Goal: Information Seeking & Learning: Check status

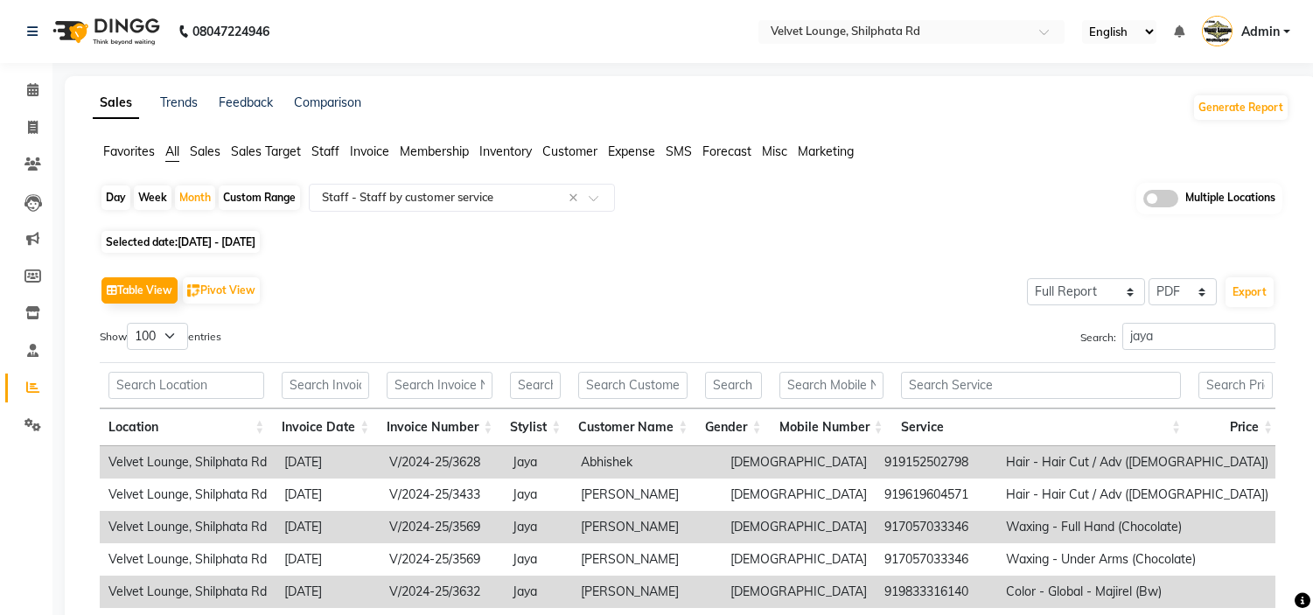
select select "full_report"
select select "pdf"
select select "100"
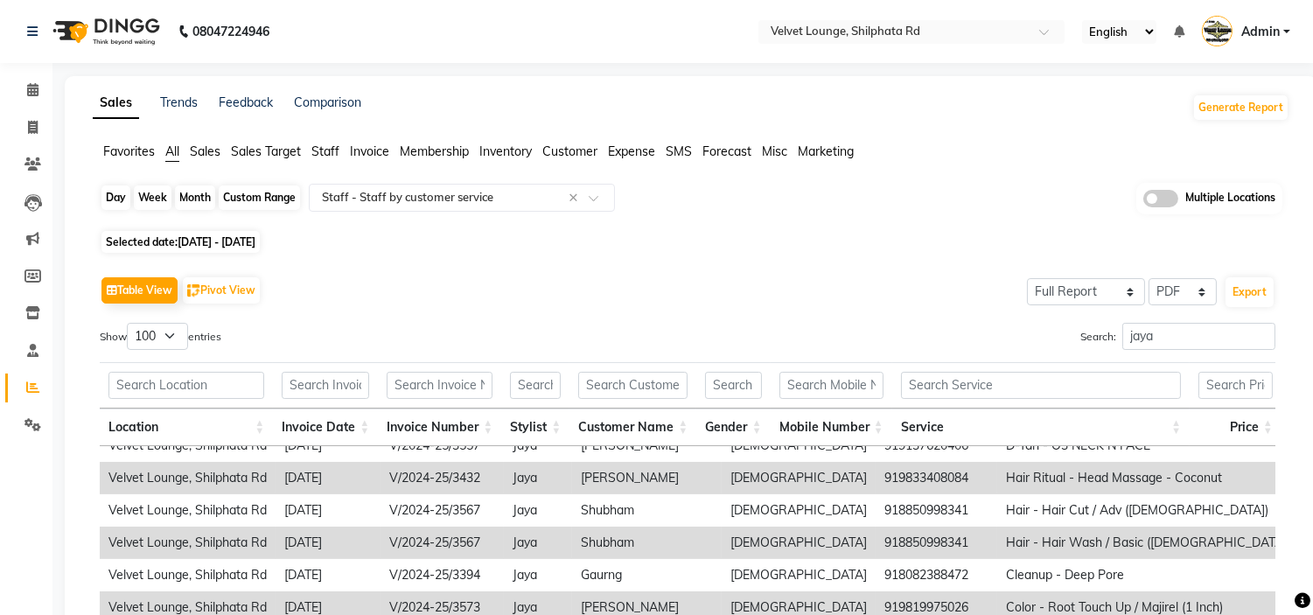
click at [197, 201] on div "Month" at bounding box center [195, 197] width 40 height 24
select select "2025"
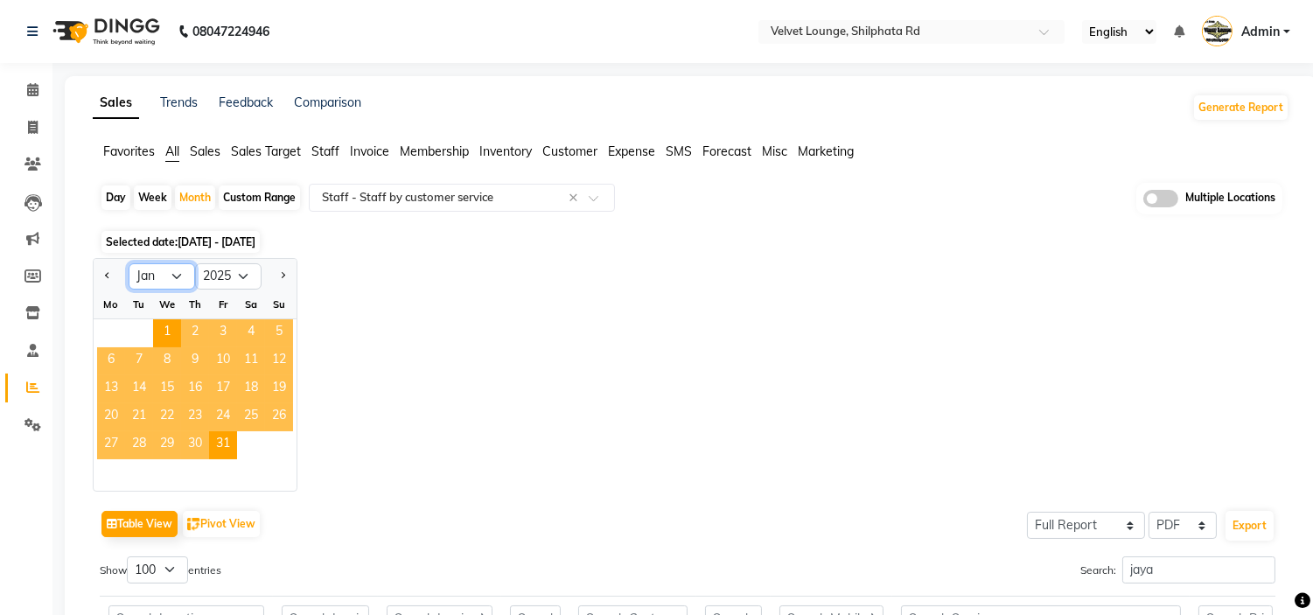
click at [150, 282] on select "Jan Feb Mar Apr May Jun [DATE] Aug Sep Oct Nov Dec" at bounding box center [162, 276] width 66 height 26
select select "12"
click at [129, 263] on select "Jan Feb Mar Apr May Jun [DATE] Aug Sep Oct Nov Dec" at bounding box center [162, 276] width 66 height 26
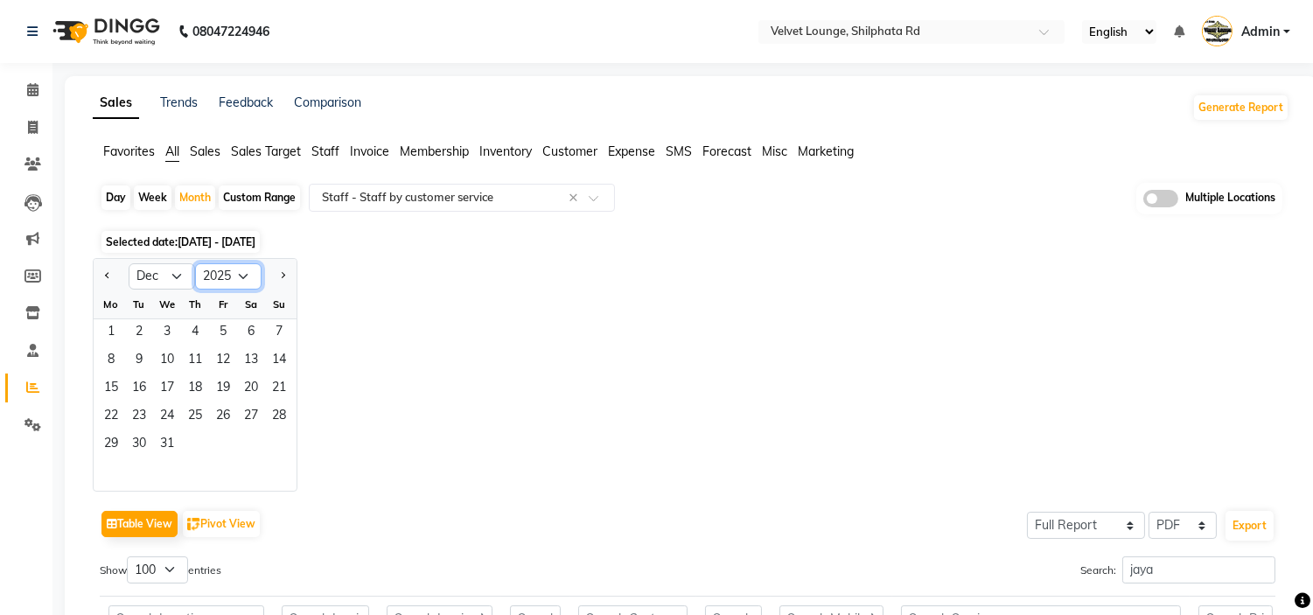
click at [229, 269] on select "2015 2016 2017 2018 2019 2020 2021 2022 2023 2024 2025 2026 2027 2028 2029 2030…" at bounding box center [228, 276] width 66 height 26
select select "2024"
click at [195, 263] on select "2015 2016 2017 2018 2019 2020 2021 2022 2023 2024 2025 2026 2027 2028 2029 2030…" at bounding box center [228, 276] width 66 height 26
click at [286, 332] on span "1" at bounding box center [279, 333] width 28 height 28
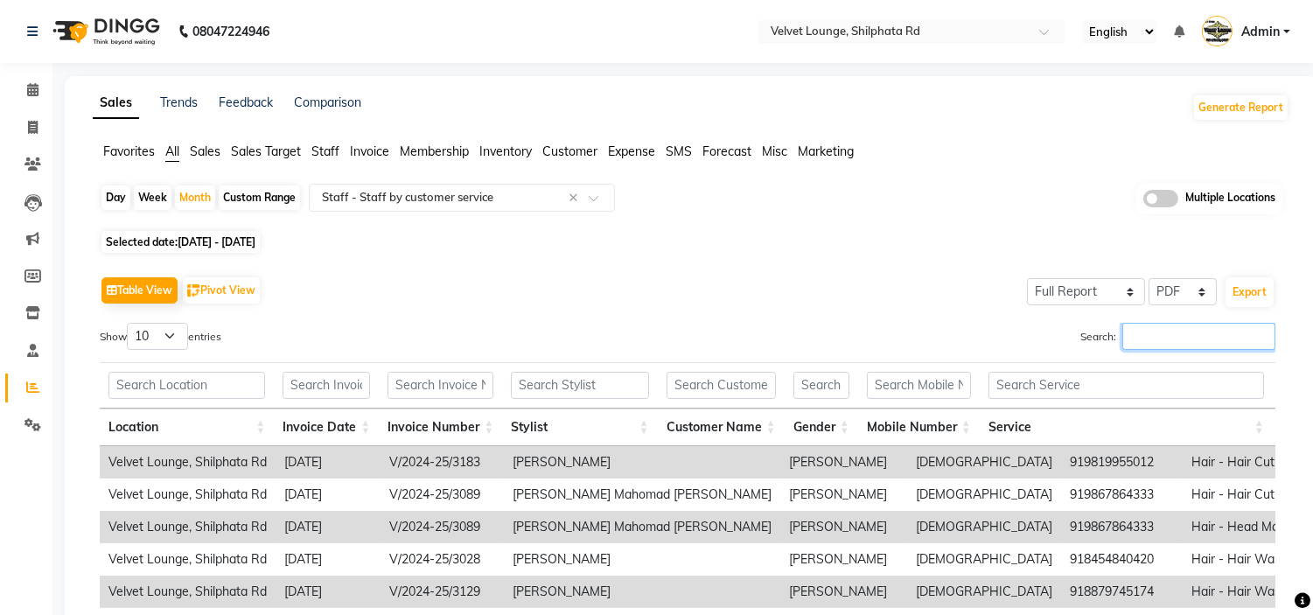
click at [1181, 335] on input "Search:" at bounding box center [1199, 336] width 153 height 27
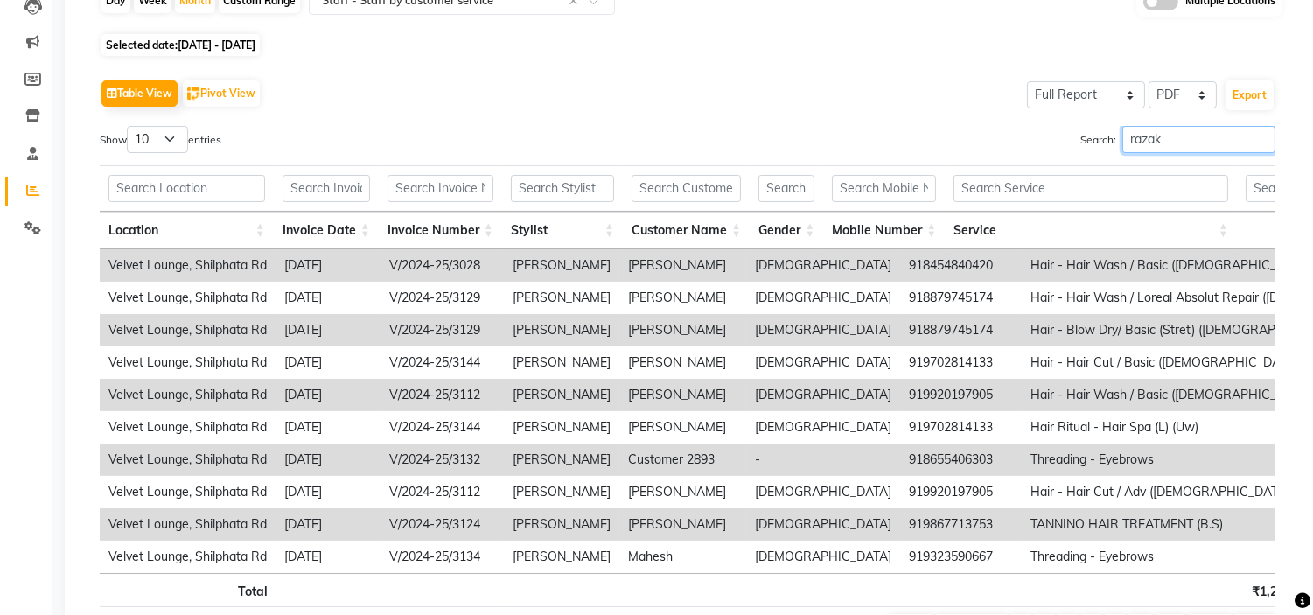
scroll to position [316, 0]
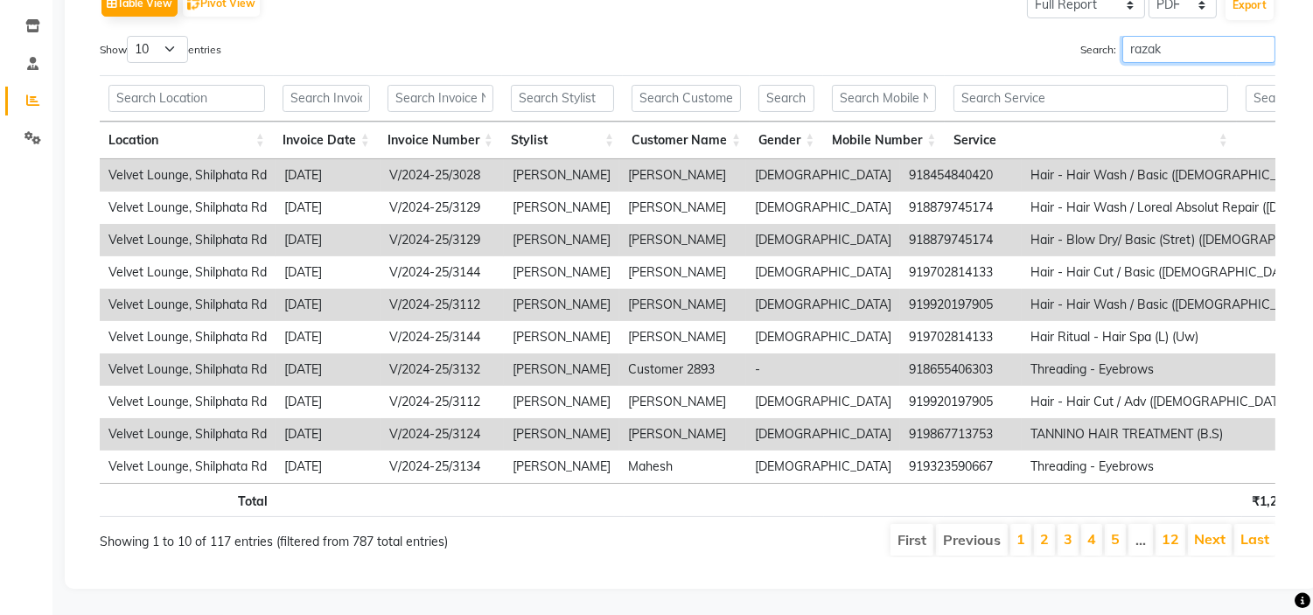
type input "razak"
click at [179, 36] on select "10 25 50 100" at bounding box center [157, 49] width 61 height 27
select select "100"
click at [129, 36] on select "10 25 50 100" at bounding box center [157, 49] width 61 height 27
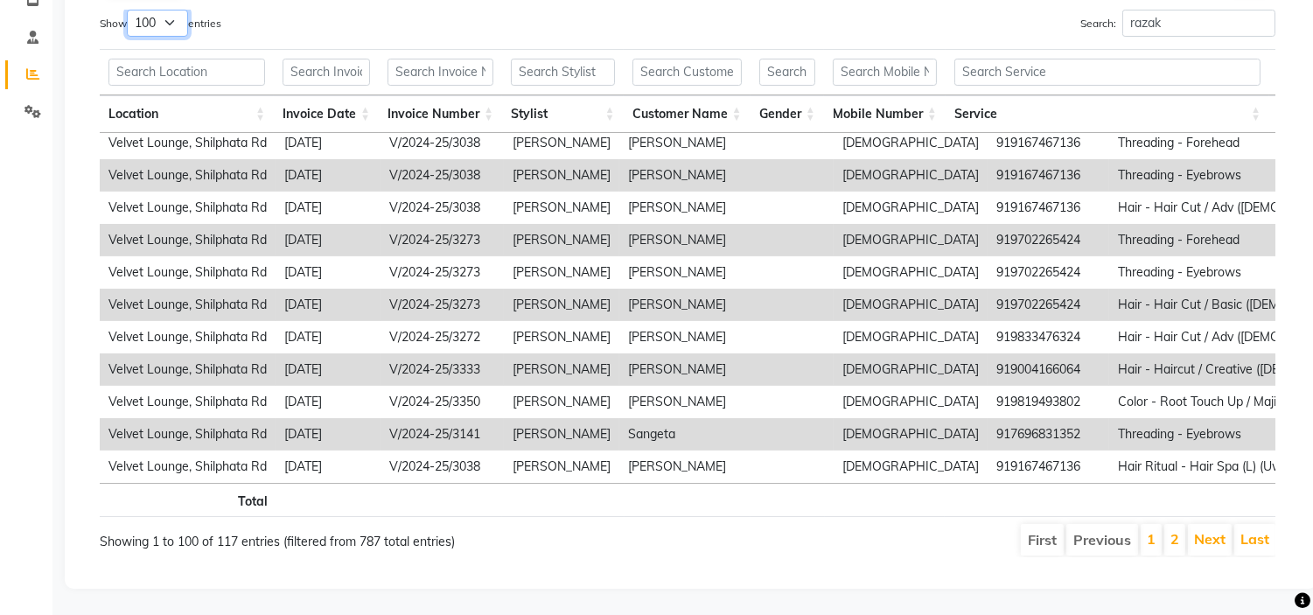
scroll to position [2899, 0]
click at [1206, 538] on link "Next" at bounding box center [1209, 538] width 31 height 17
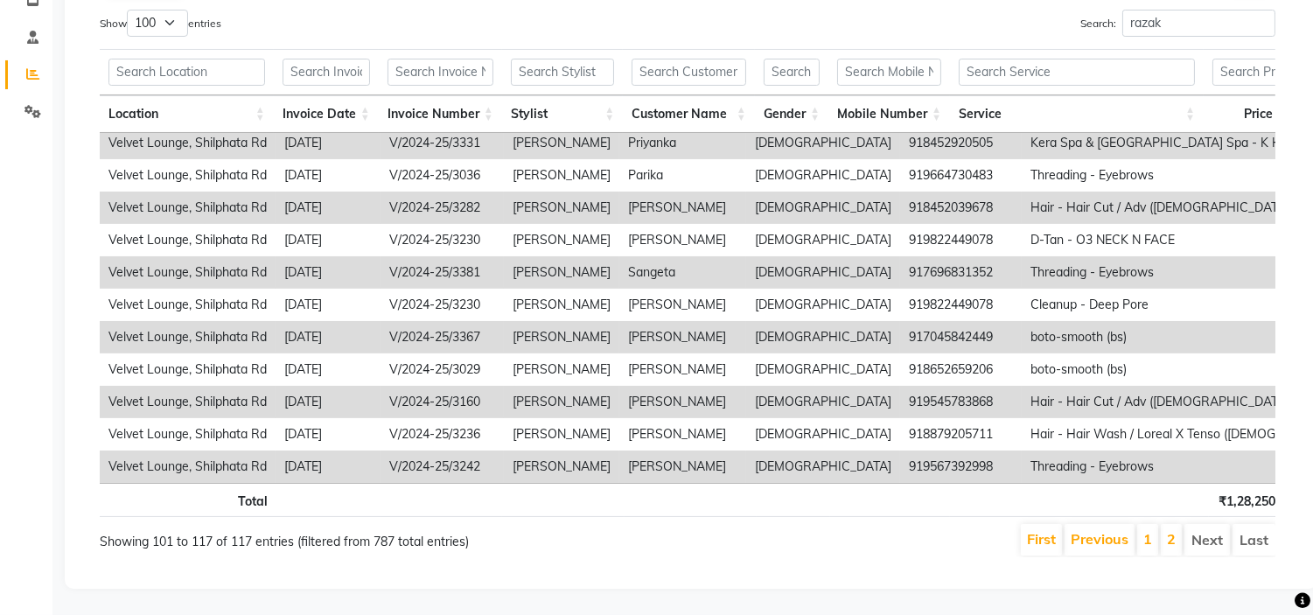
scroll to position [214, 0]
click at [1214, 539] on li "Next" at bounding box center [1207, 539] width 45 height 31
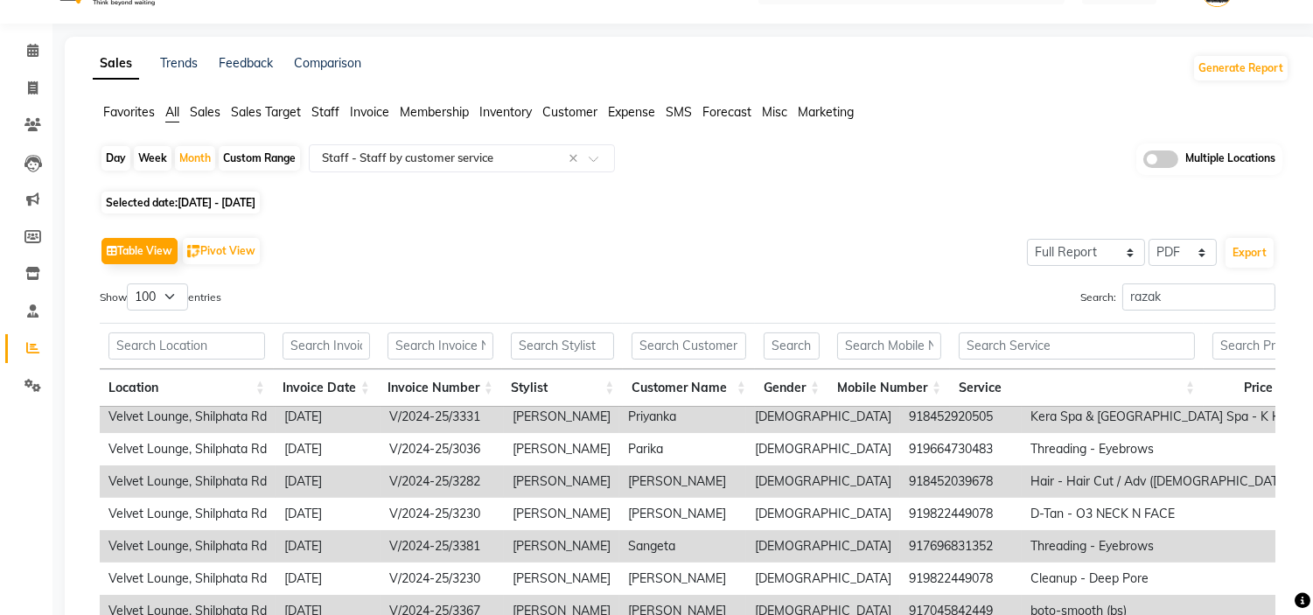
scroll to position [30, 0]
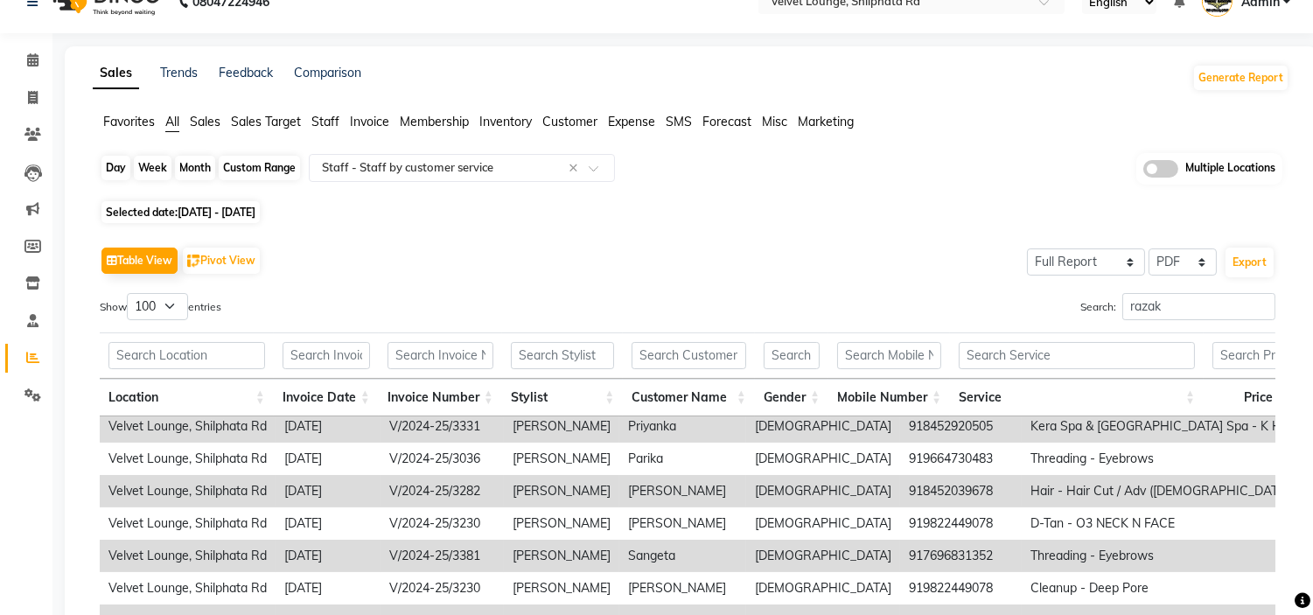
click at [201, 158] on div "Month" at bounding box center [195, 168] width 40 height 24
select select "12"
select select "2024"
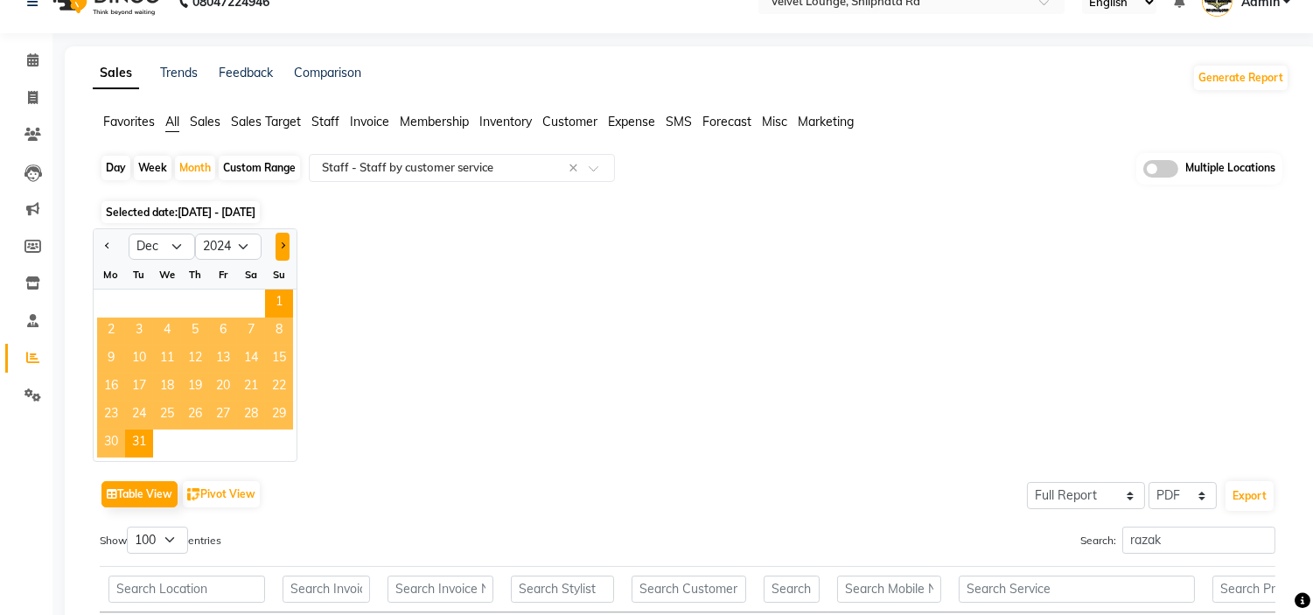
click at [283, 242] on span "Next month" at bounding box center [282, 245] width 6 height 6
select select "1"
select select "2025"
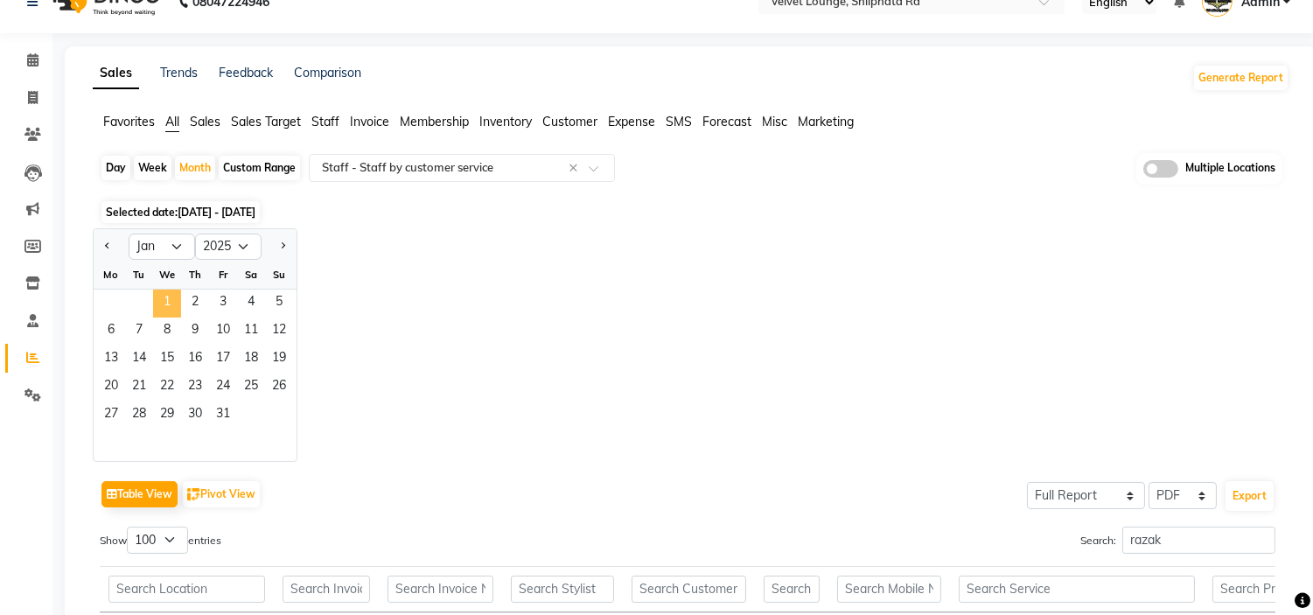
click at [167, 294] on span "1" at bounding box center [167, 304] width 28 height 28
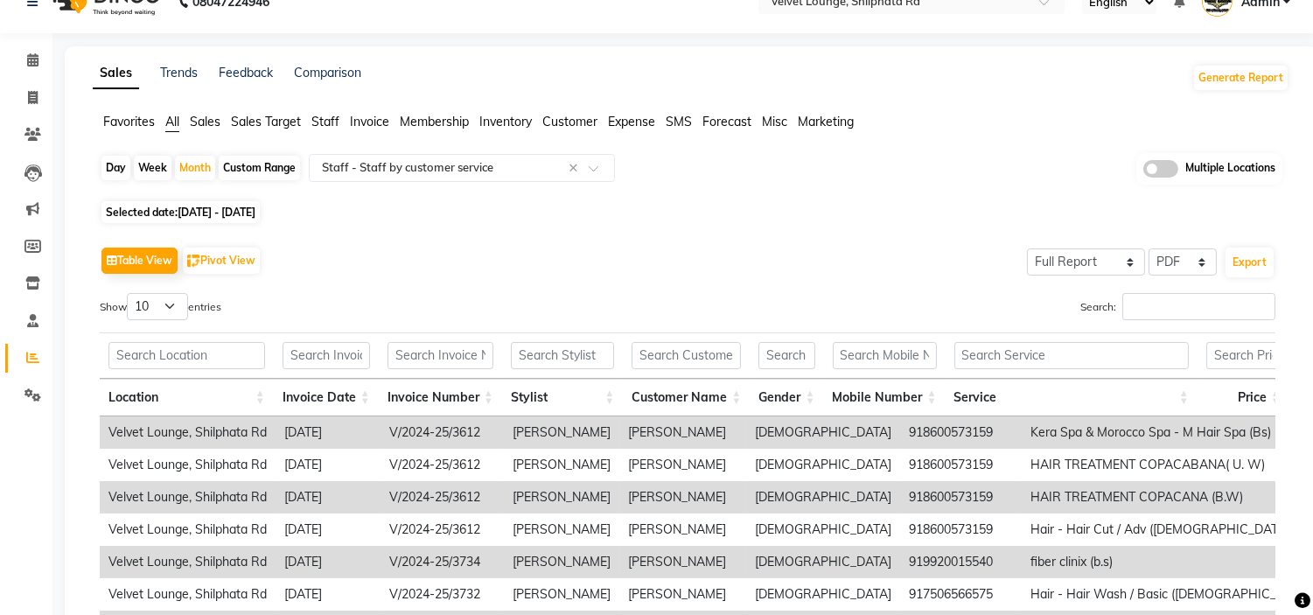
scroll to position [0, 0]
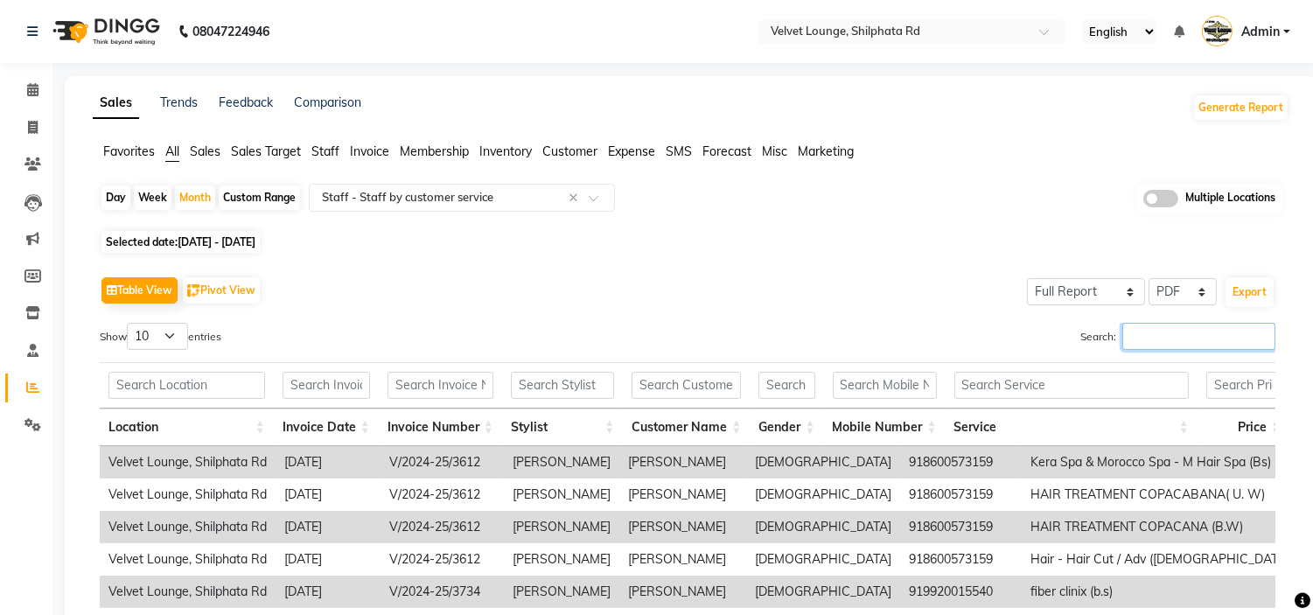
click at [1159, 332] on input "Search:" at bounding box center [1199, 336] width 153 height 27
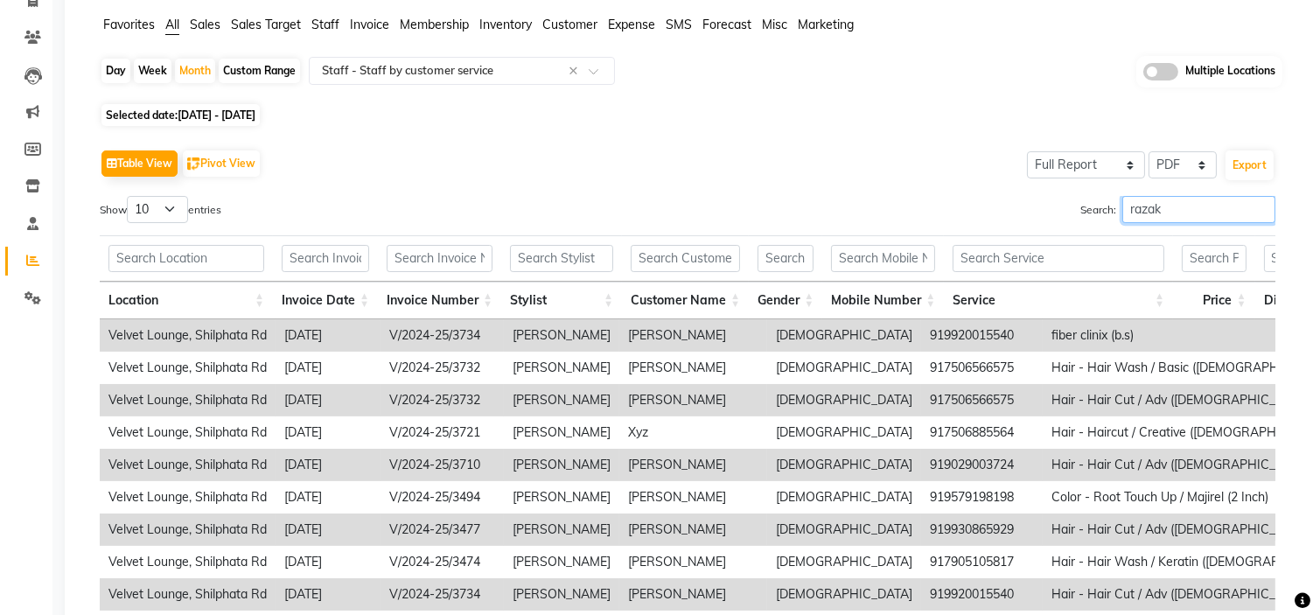
scroll to position [132, 0]
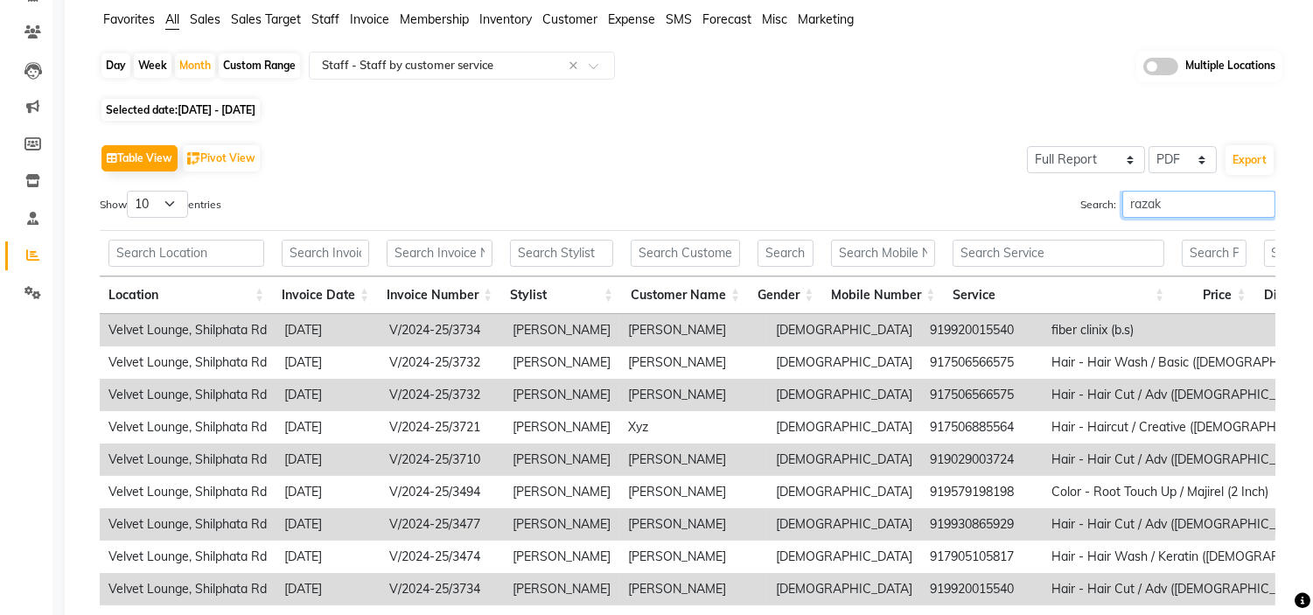
type input "razak"
click at [155, 212] on select "10 25 50 100" at bounding box center [157, 204] width 61 height 27
select select "100"
click at [129, 191] on select "10 25 50 100" at bounding box center [157, 204] width 61 height 27
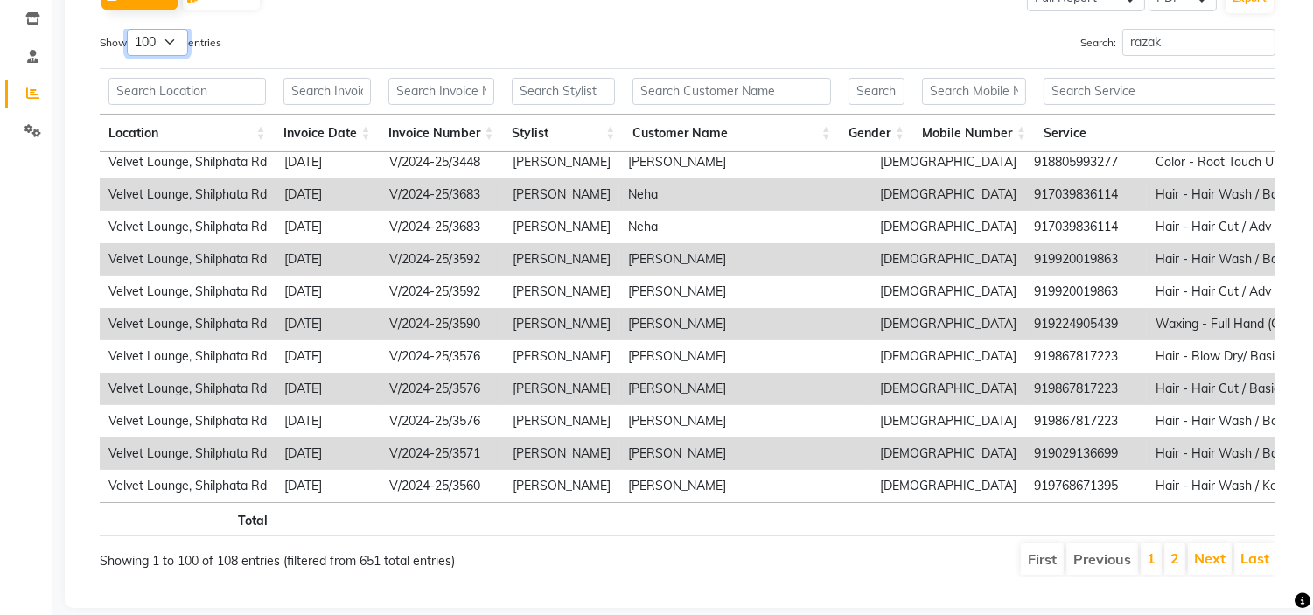
scroll to position [2899, 0]
click at [1253, 552] on link "Last" at bounding box center [1255, 557] width 29 height 17
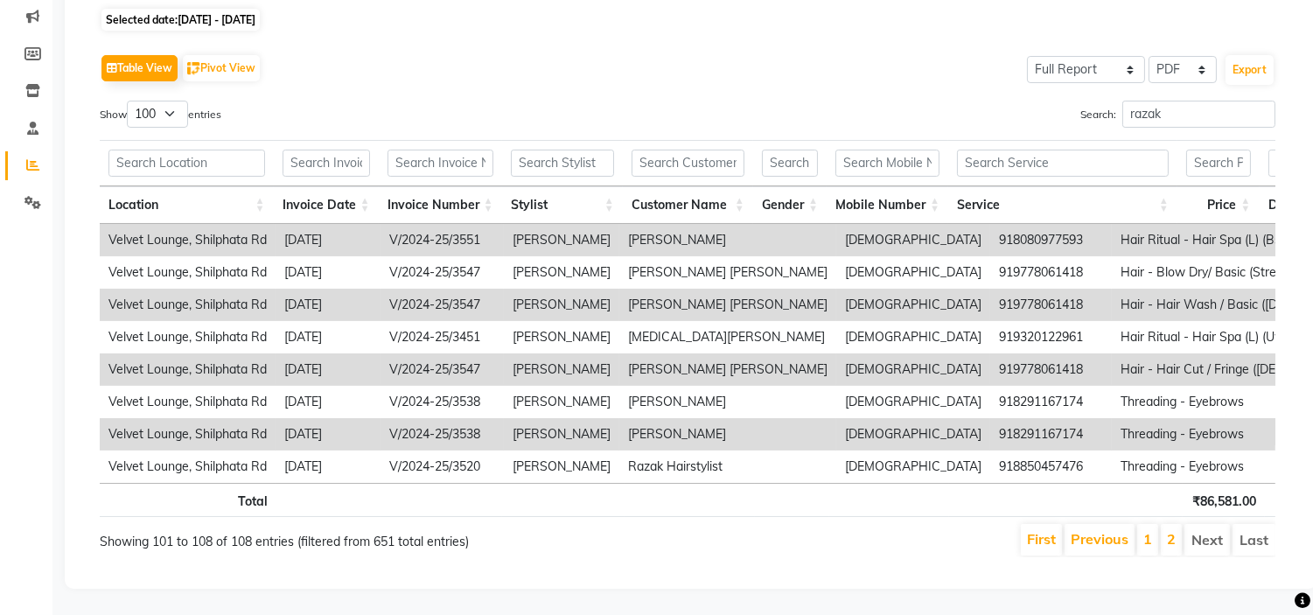
scroll to position [0, 0]
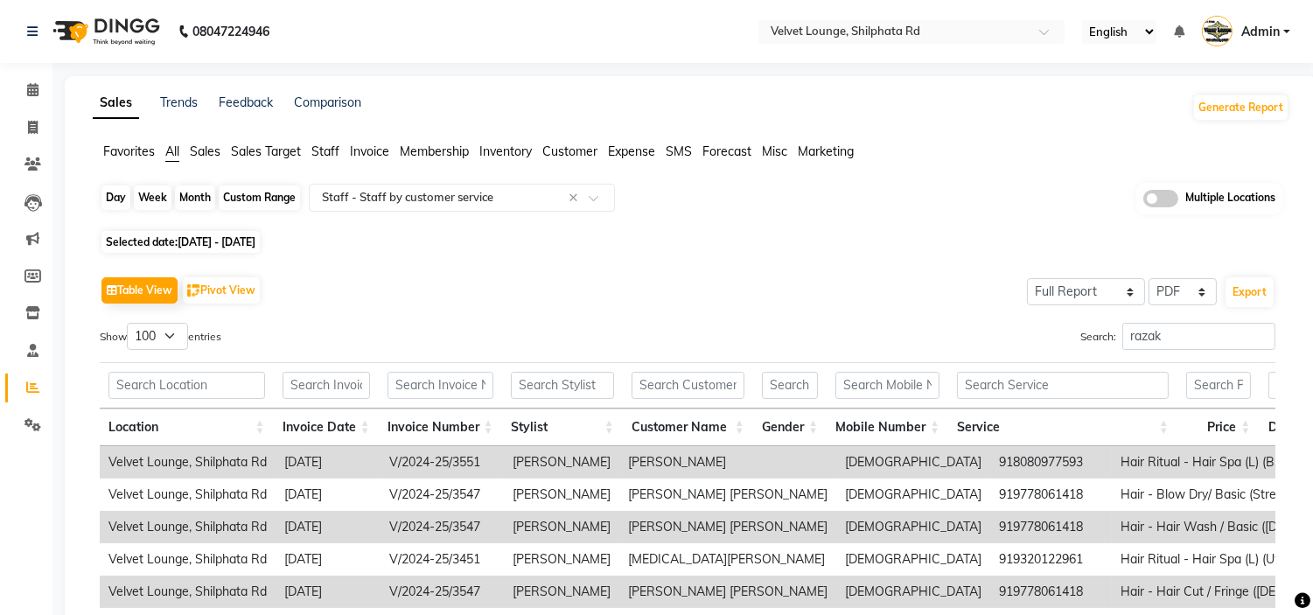
click at [178, 190] on div "Month" at bounding box center [195, 197] width 40 height 24
select select "2025"
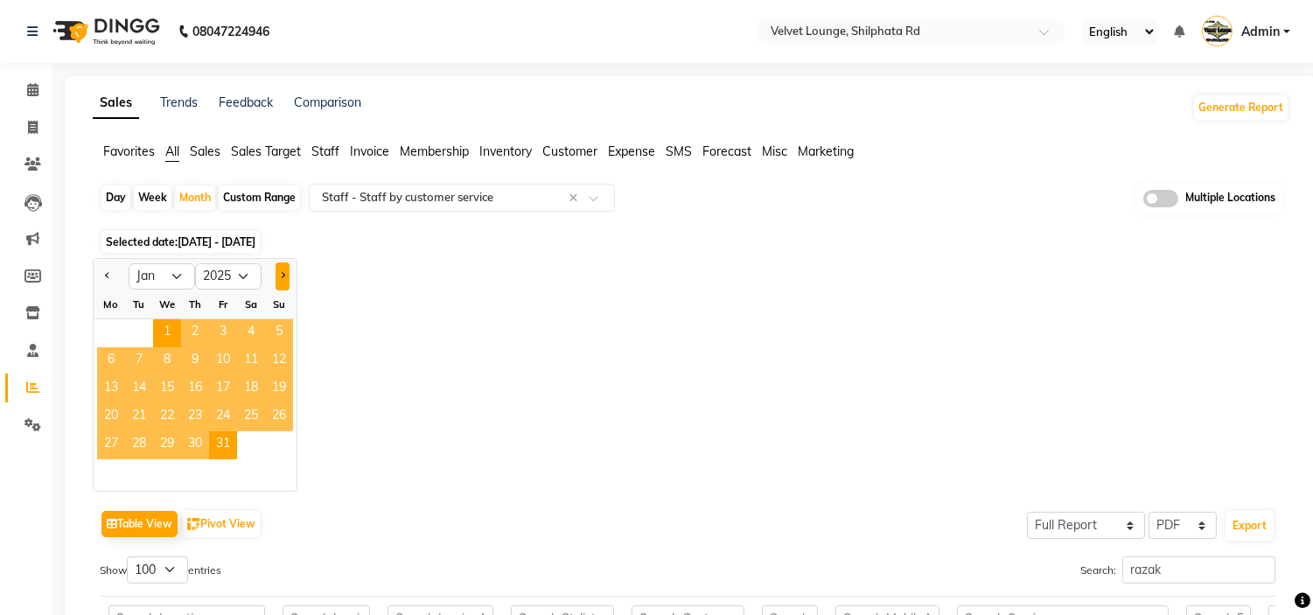
click at [281, 271] on button "Next month" at bounding box center [283, 276] width 14 height 28
select select "2"
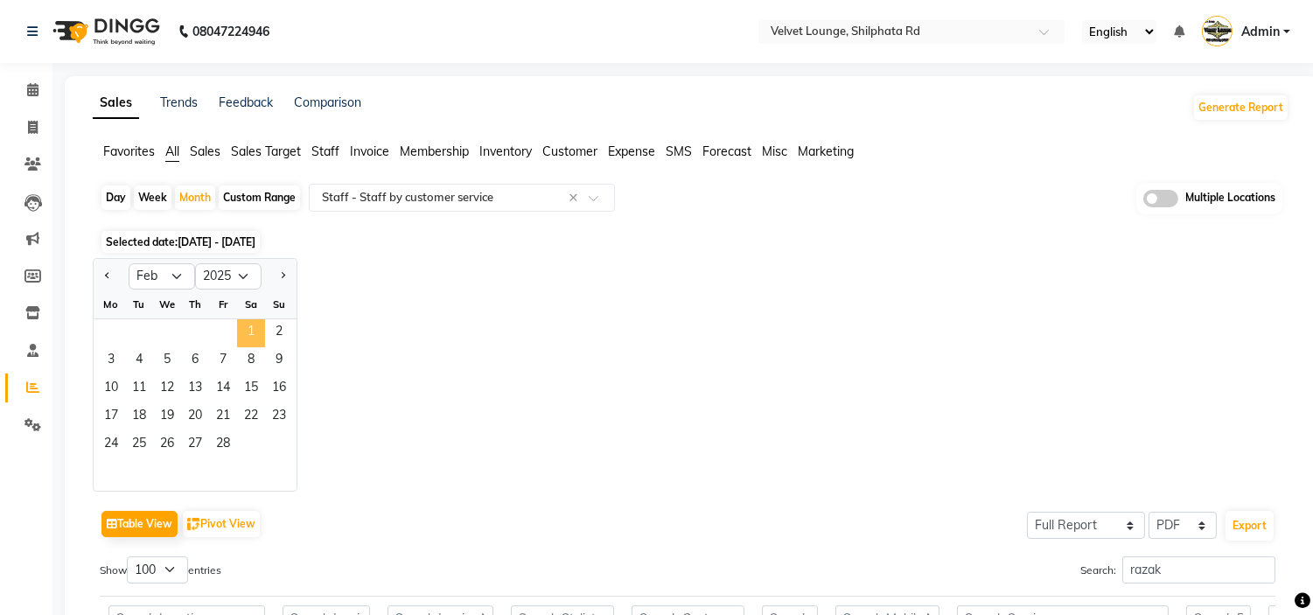
click at [246, 330] on span "1" at bounding box center [251, 333] width 28 height 28
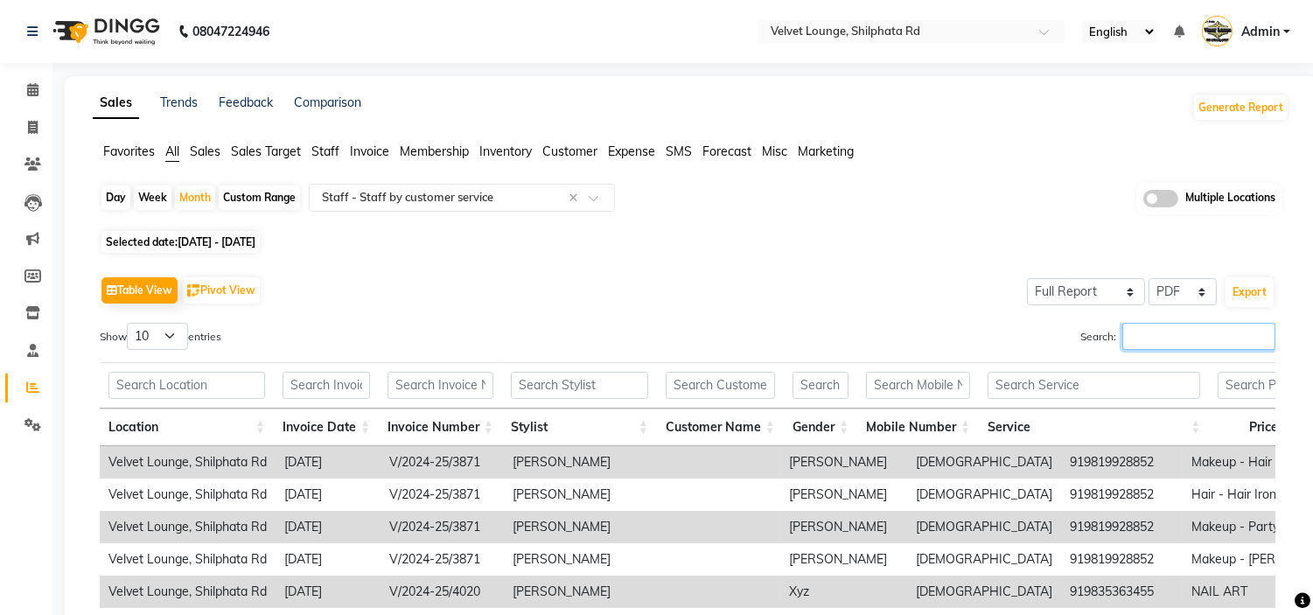
click at [1137, 339] on input "Search:" at bounding box center [1199, 336] width 153 height 27
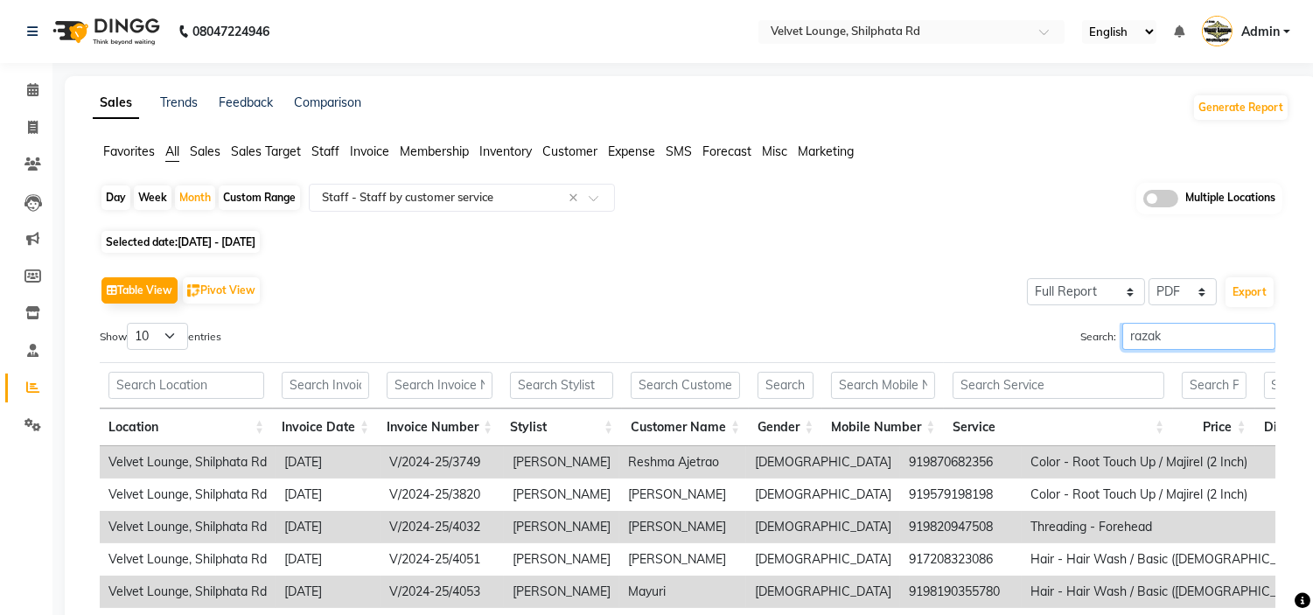
type input "razak"
click at [162, 337] on select "10 25 50 100" at bounding box center [157, 336] width 61 height 27
select select "100"
click at [129, 323] on select "10 25 50 100" at bounding box center [157, 336] width 61 height 27
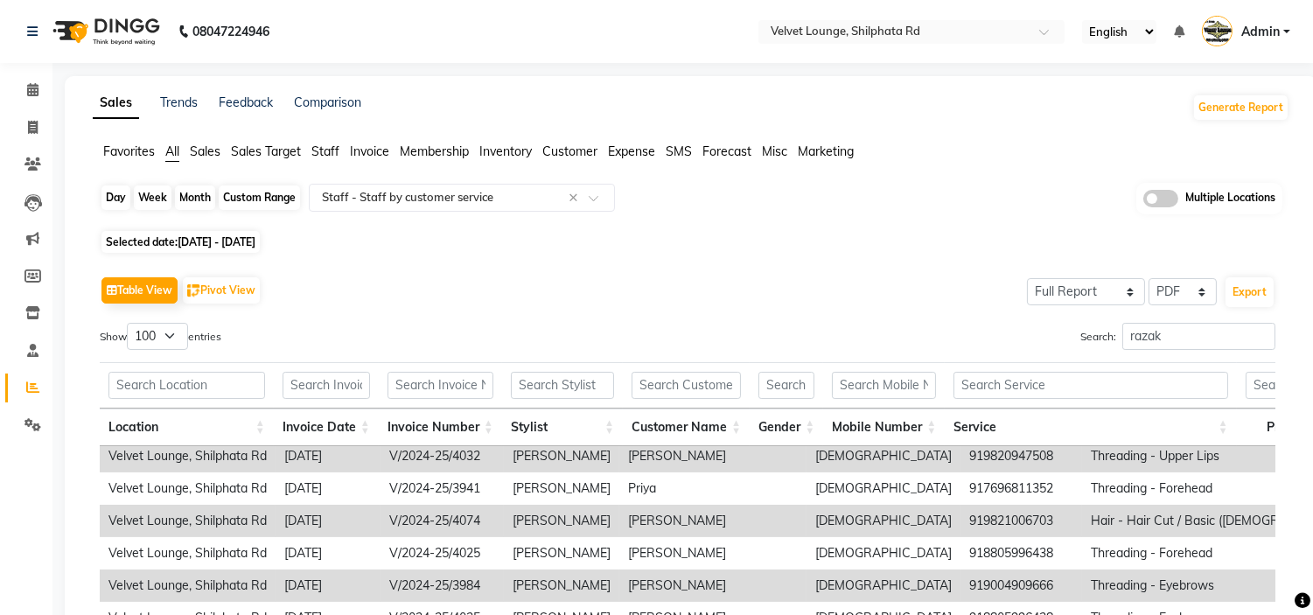
click at [201, 189] on div "Month" at bounding box center [195, 197] width 40 height 24
select select "2"
select select "2025"
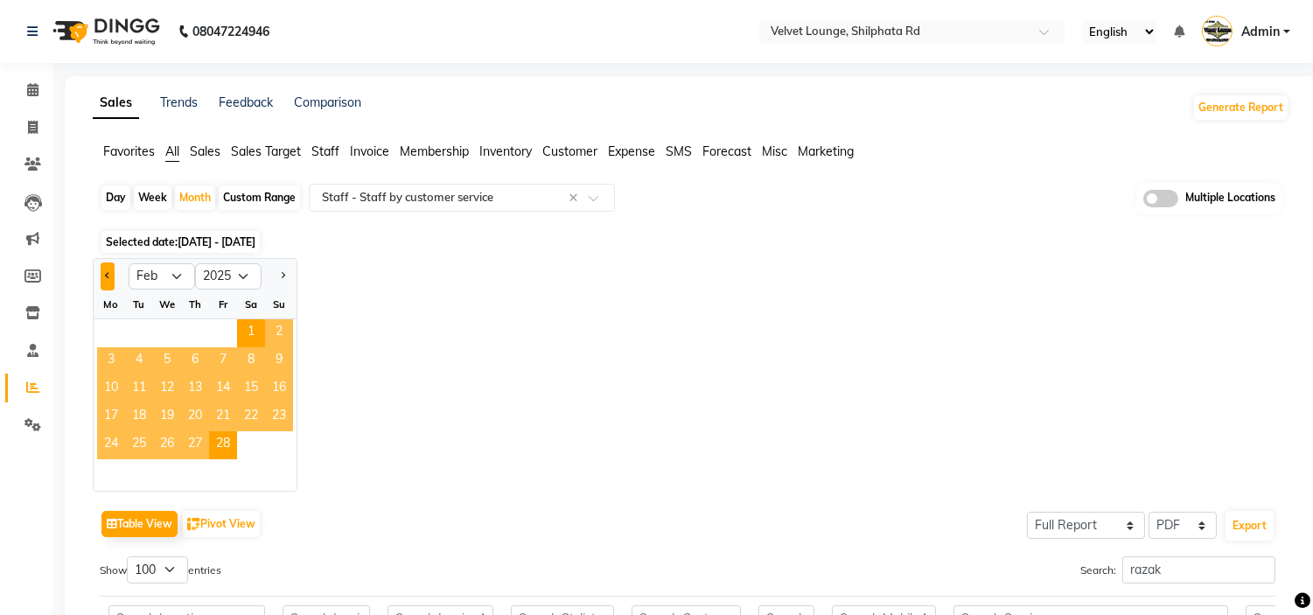
click at [106, 269] on button "Previous month" at bounding box center [108, 276] width 14 height 28
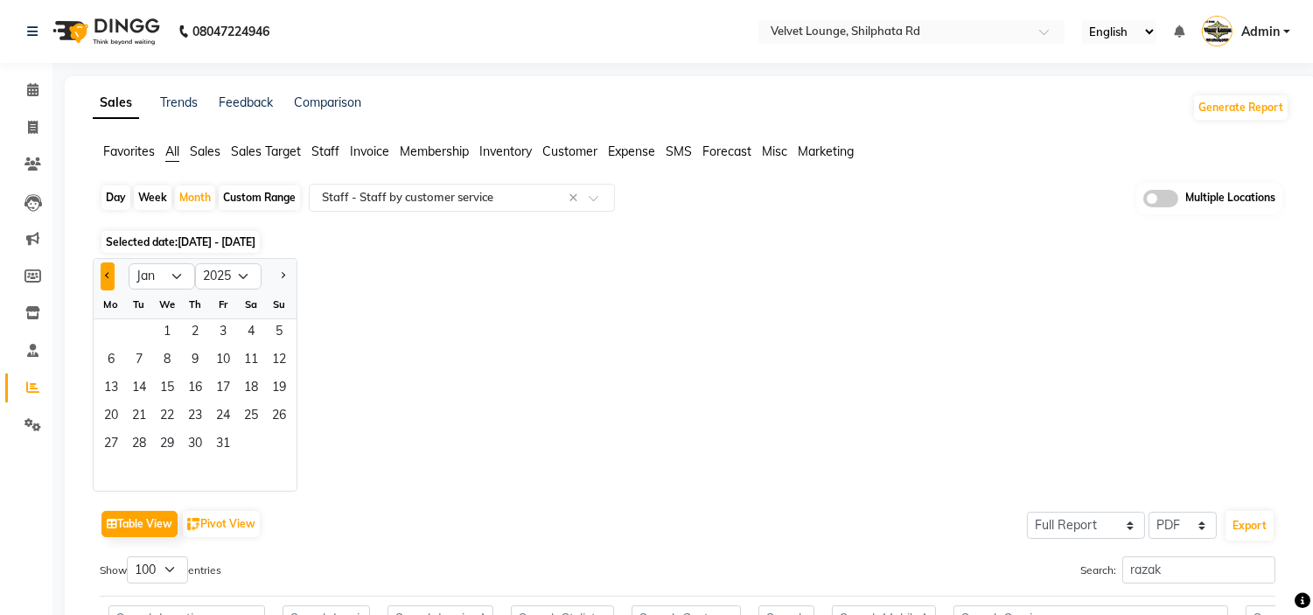
click at [106, 269] on button "Previous month" at bounding box center [108, 276] width 14 height 28
select select "12"
select select "2024"
click at [106, 269] on button "Previous month" at bounding box center [108, 276] width 14 height 28
select select "11"
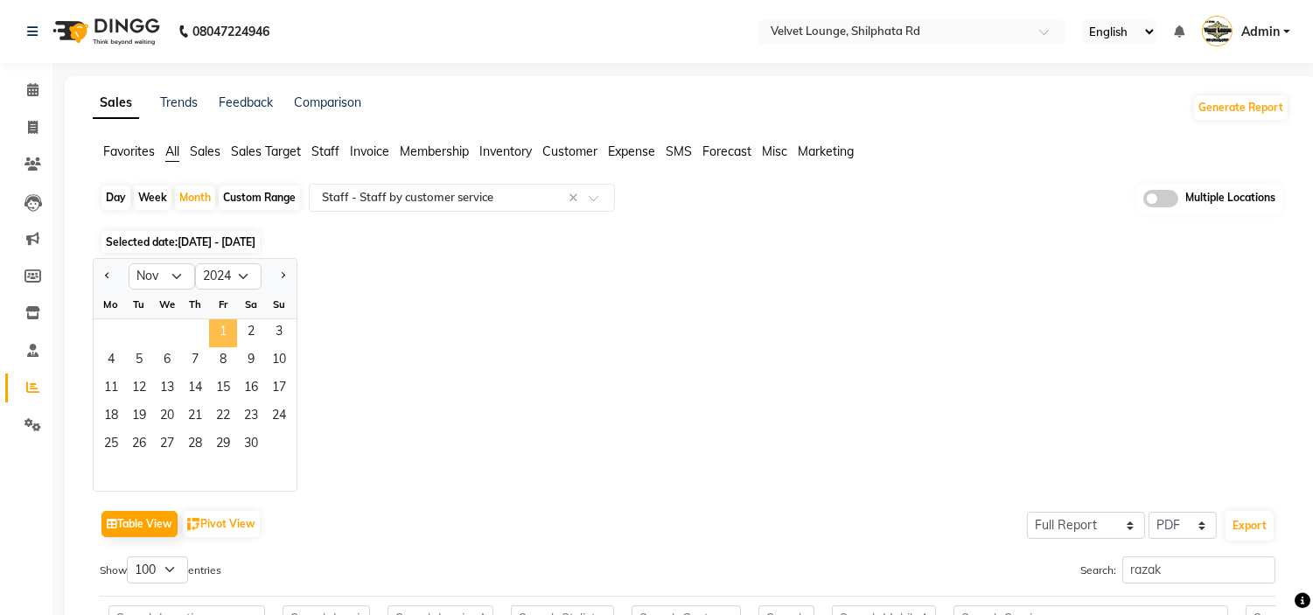
click at [223, 326] on span "1" at bounding box center [223, 333] width 28 height 28
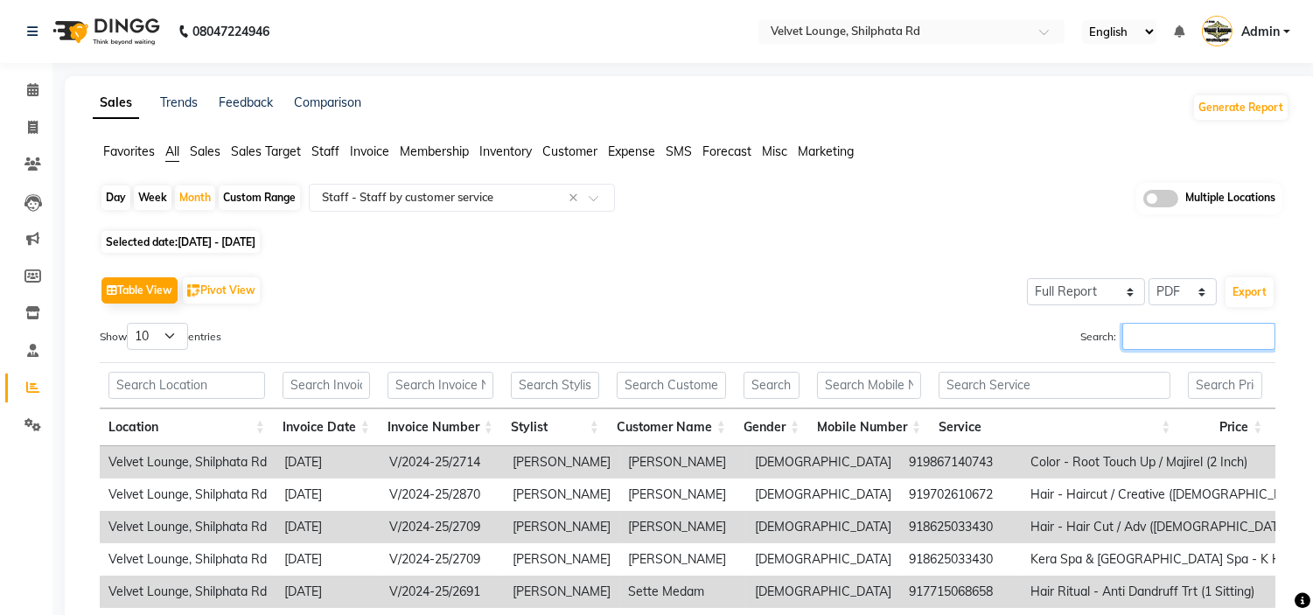
click at [1172, 339] on input "Search:" at bounding box center [1199, 336] width 153 height 27
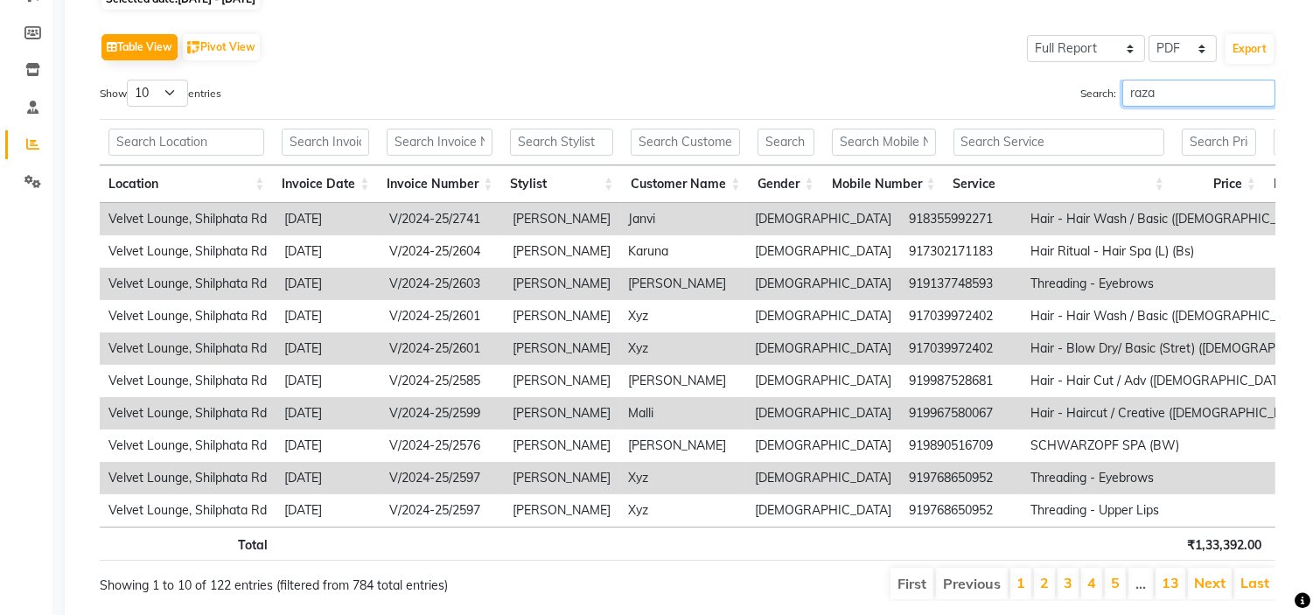
scroll to position [258, 0]
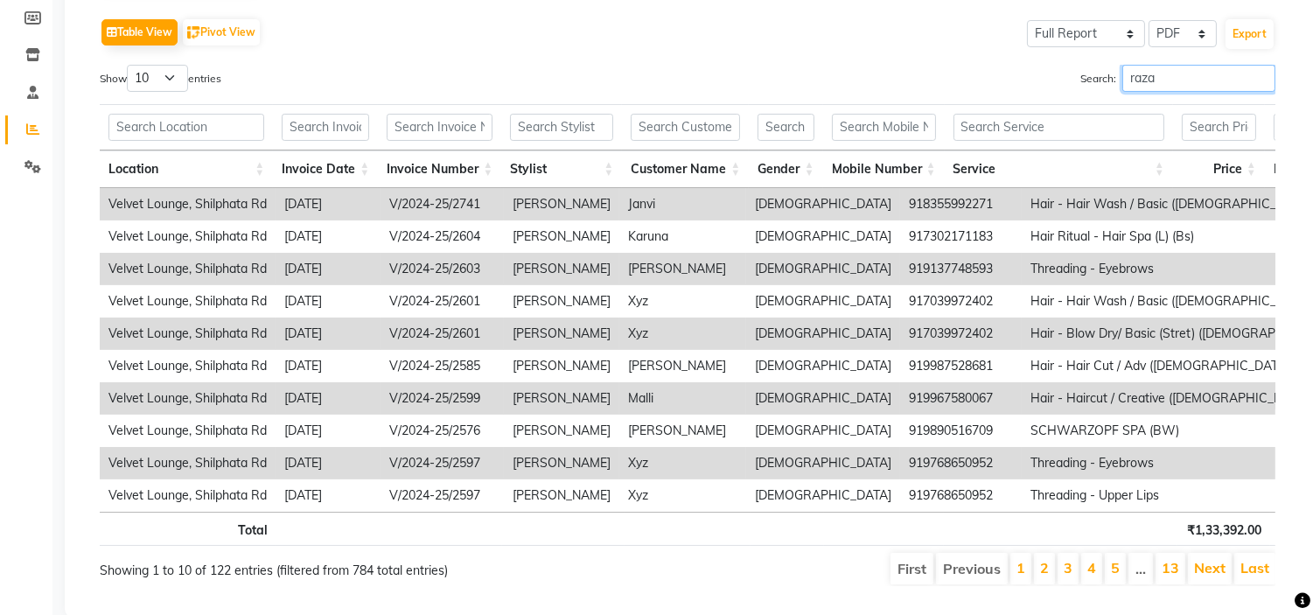
type input "raza"
click at [161, 83] on select "10 25 50 100" at bounding box center [157, 78] width 61 height 27
select select "100"
click at [129, 65] on select "10 25 50 100" at bounding box center [157, 78] width 61 height 27
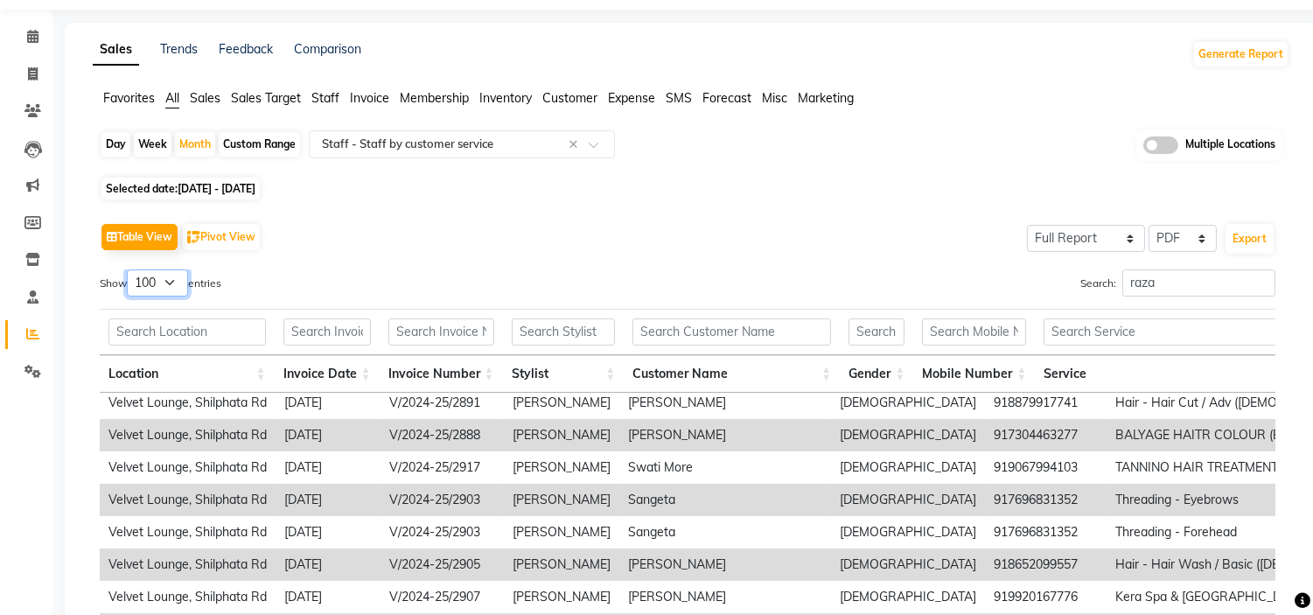
scroll to position [51, 0]
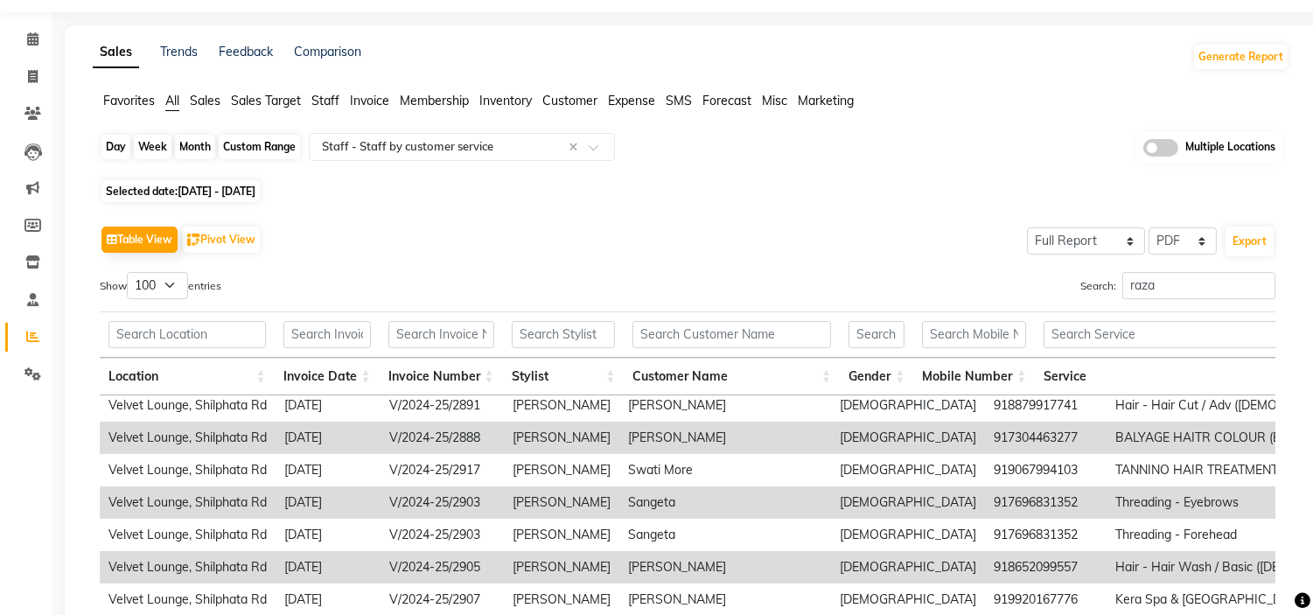
click at [185, 150] on div "Month" at bounding box center [195, 147] width 40 height 24
select select "11"
select select "2024"
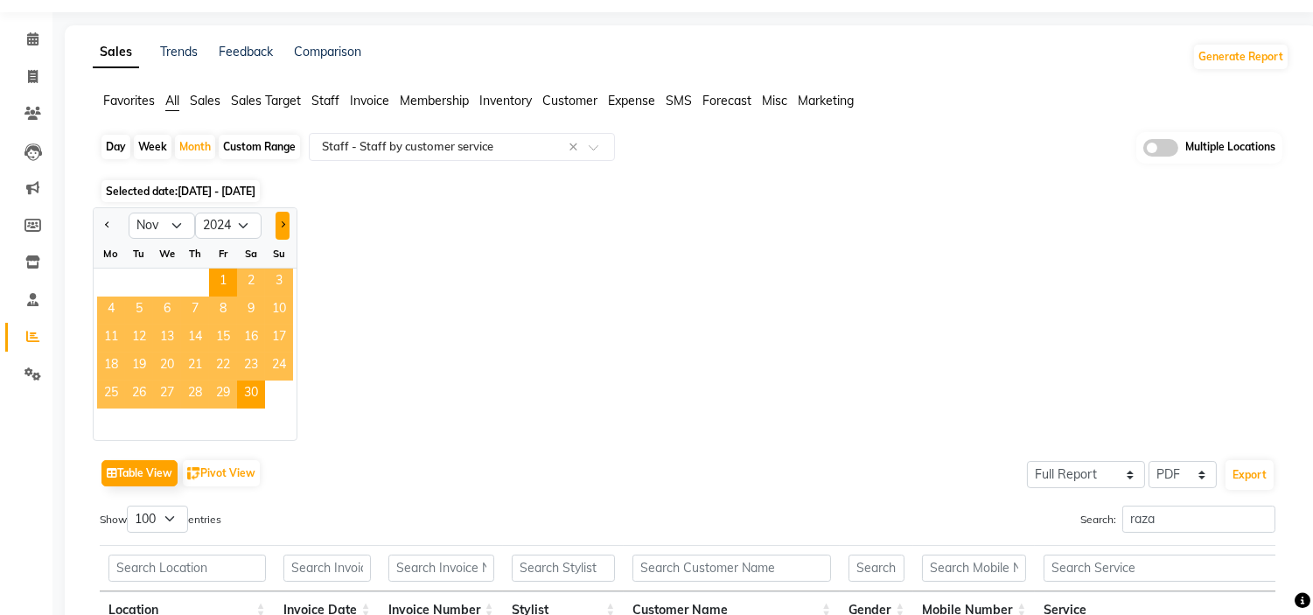
click at [283, 220] on button "Next month" at bounding box center [283, 226] width 14 height 28
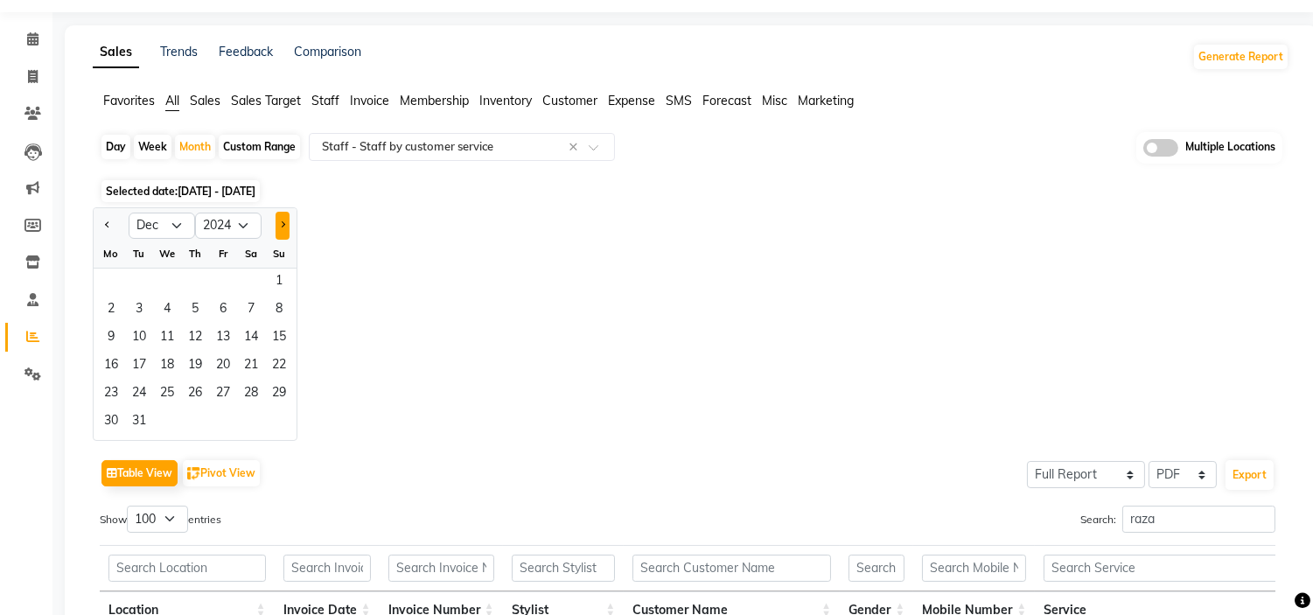
click at [283, 220] on button "Next month" at bounding box center [283, 226] width 14 height 28
select select "1"
select select "2025"
click at [283, 229] on button "Next month" at bounding box center [283, 226] width 14 height 28
select select "2"
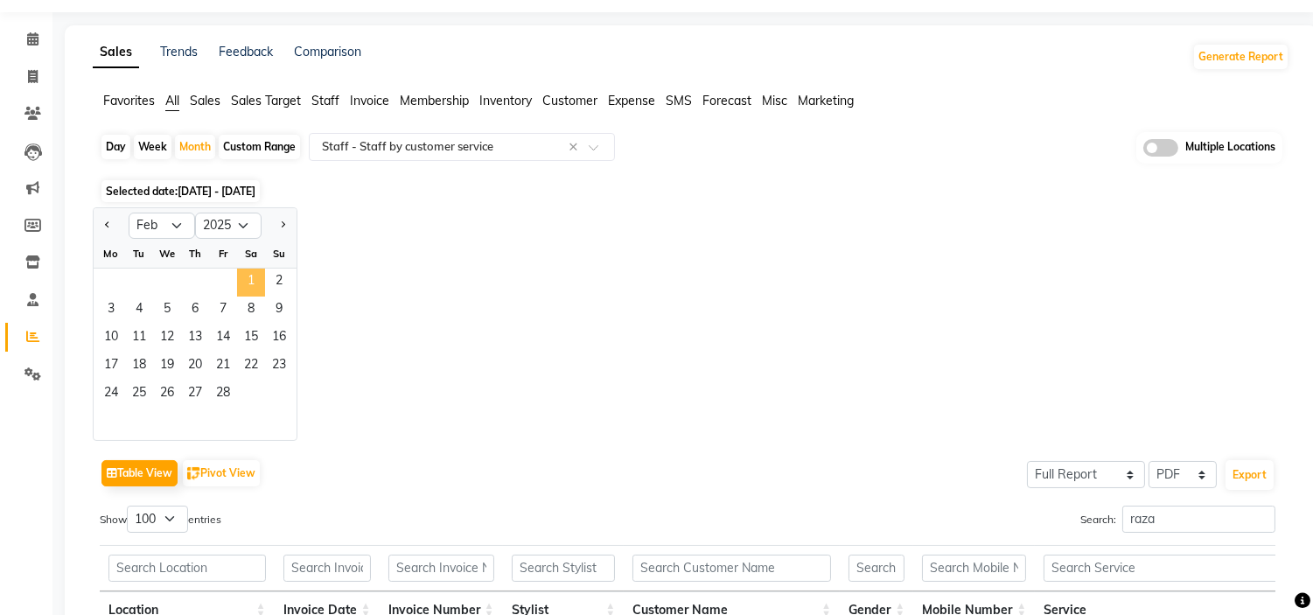
click at [254, 278] on span "1" at bounding box center [251, 283] width 28 height 28
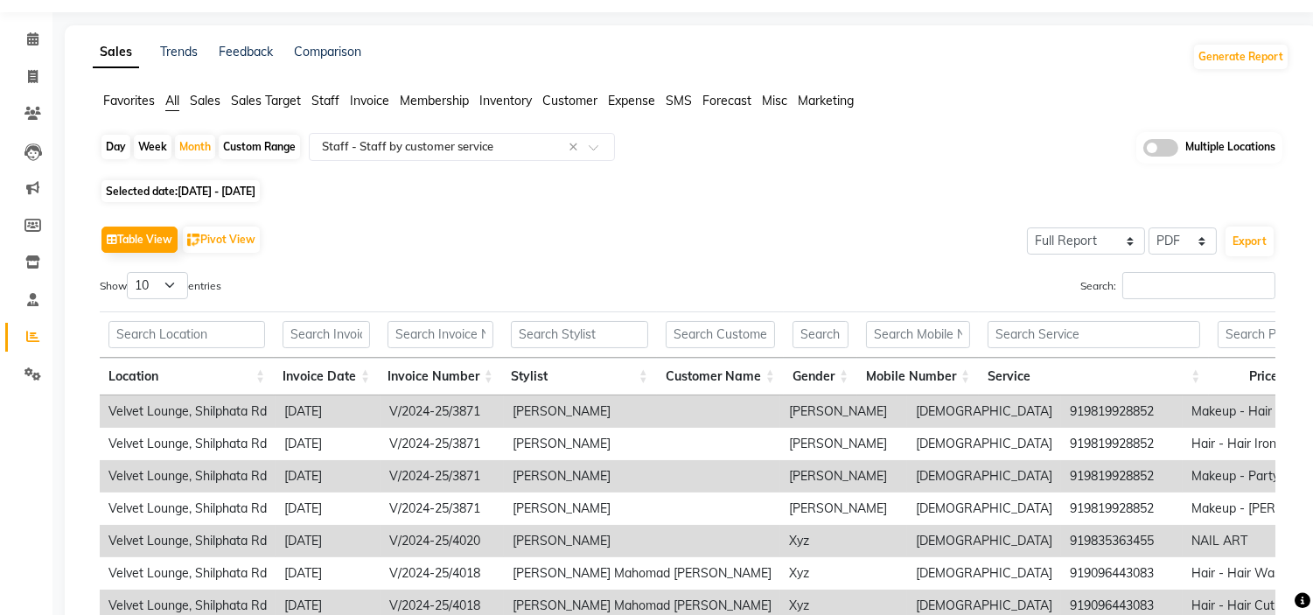
scroll to position [0, 0]
